Goal: Check status: Check status

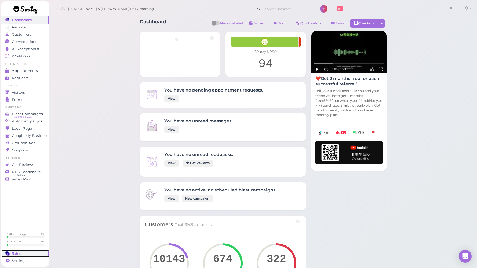
click at [17, 256] on link "Sales" at bounding box center [25, 253] width 48 height 7
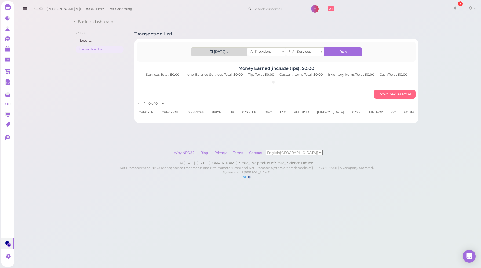
click at [226, 54] on button "[DATE]" at bounding box center [219, 51] width 56 height 9
click at [204, 111] on link "Custom" at bounding box center [204, 114] width 27 height 11
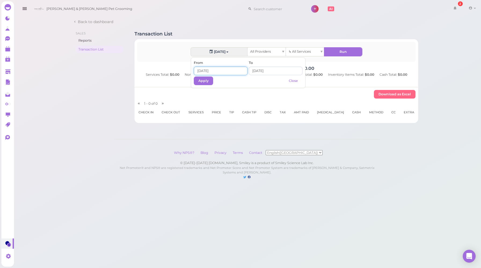
click at [213, 69] on input at bounding box center [221, 71] width 54 height 9
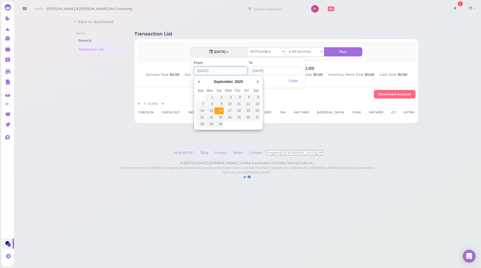
type input "[DATE]"
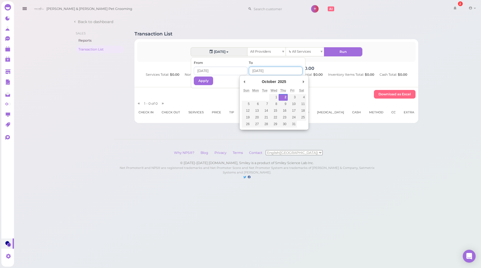
click at [256, 72] on input "Use the arrow keys to pick a date" at bounding box center [276, 71] width 54 height 9
type input "[DATE]"
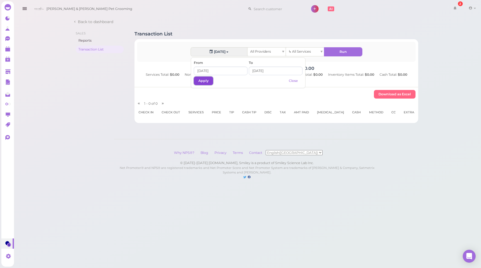
click at [211, 82] on button "Apply" at bounding box center [203, 80] width 19 height 9
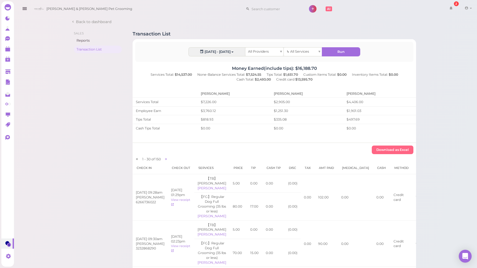
click at [468, 9] on span at bounding box center [466, 8] width 5 height 4
click at [456, 41] on link "Logout" at bounding box center [456, 40] width 44 height 6
